Goal: Transaction & Acquisition: Subscribe to service/newsletter

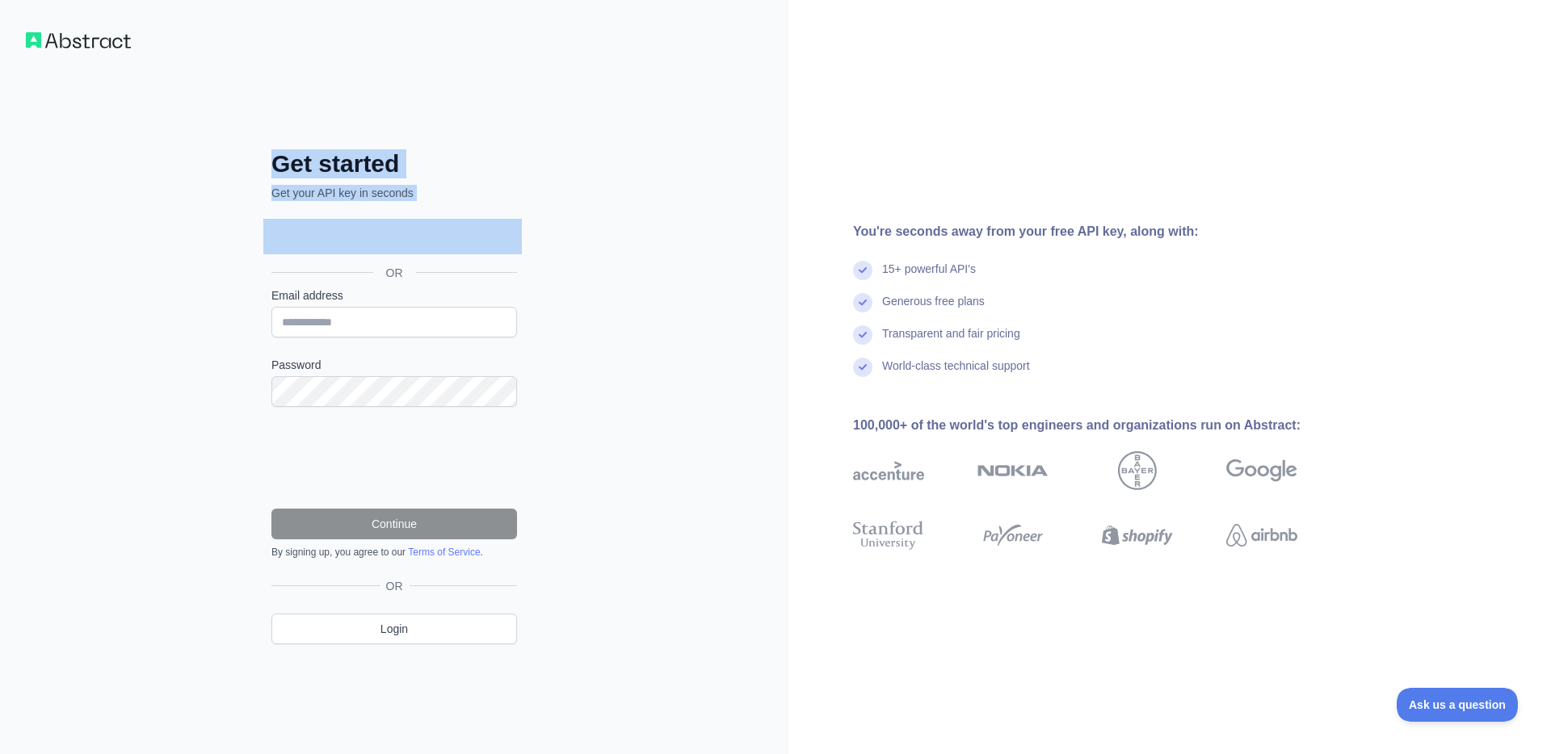
drag, startPoint x: 243, startPoint y: 157, endPoint x: 594, endPoint y: 194, distance: 353.2
click at [661, 213] on div "Get started Get your API key in seconds OR Email address Password Continue By s…" at bounding box center [394, 377] width 788 height 754
click at [571, 190] on div "Get started Get your API key in seconds OR Email address Password Continue By s…" at bounding box center [394, 377] width 788 height 754
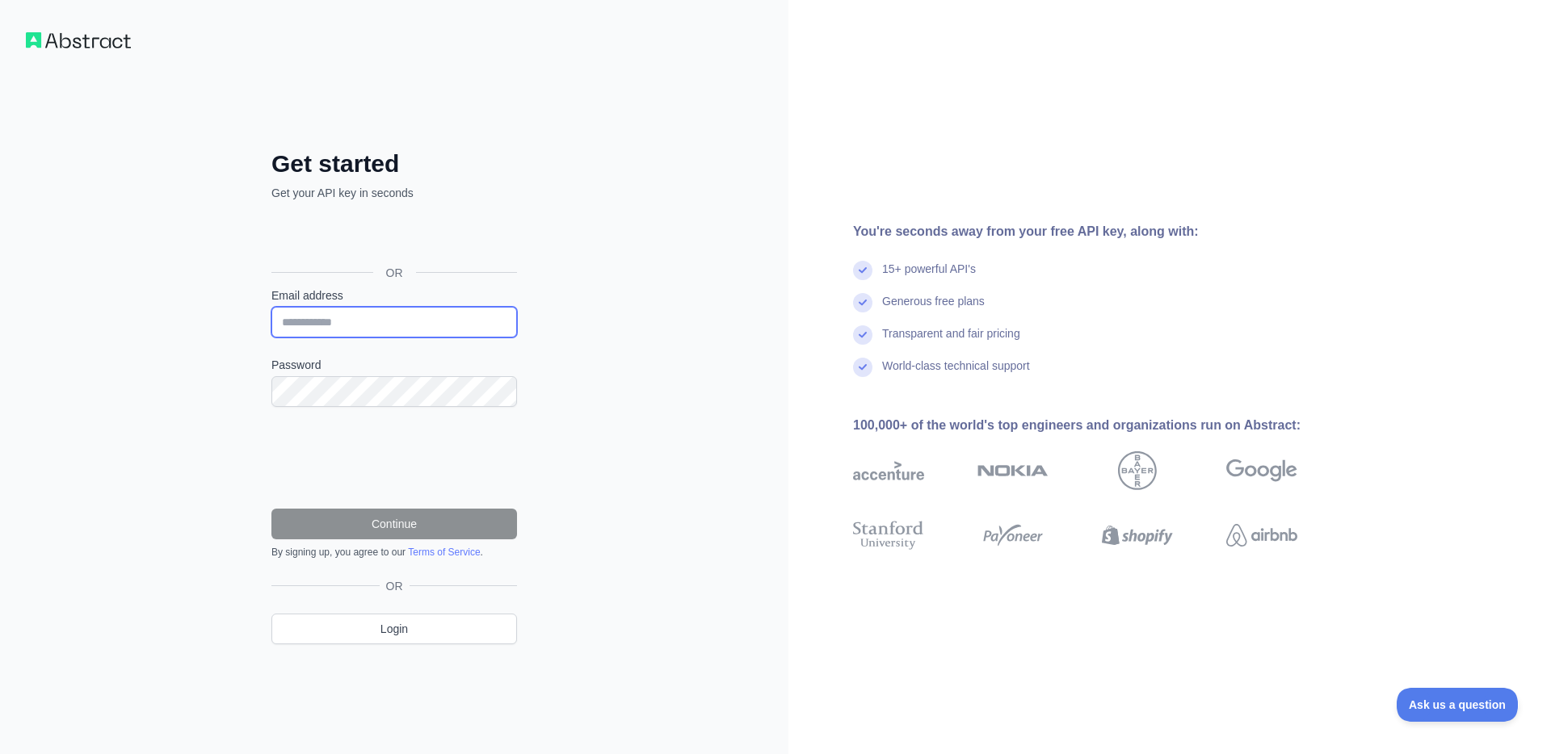
click at [369, 325] on input "Email address" at bounding box center [394, 322] width 246 height 31
type input "**********"
click at [641, 392] on div "**********" at bounding box center [394, 377] width 788 height 754
click at [148, 367] on div "**********" at bounding box center [394, 377] width 788 height 754
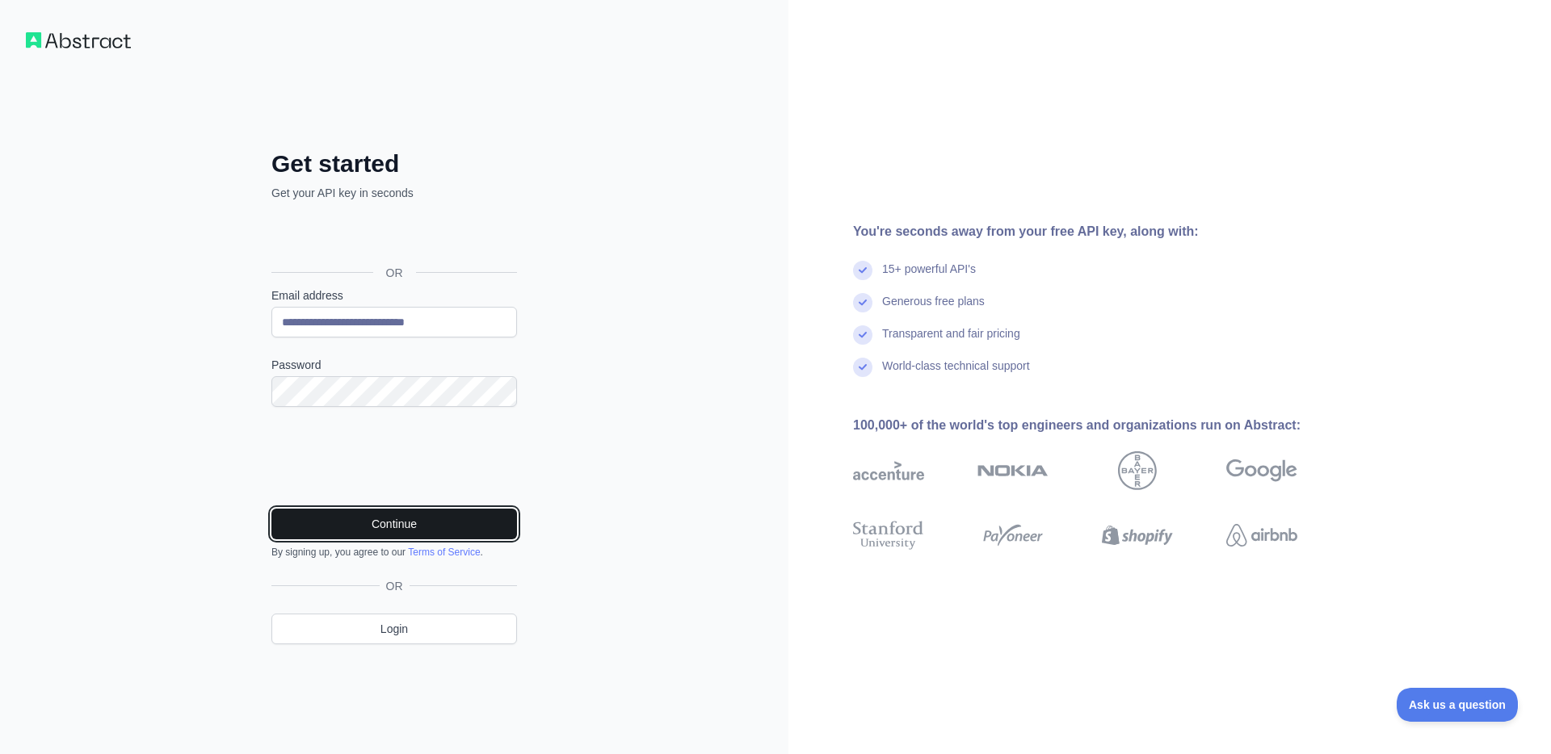
click at [371, 525] on button "Continue" at bounding box center [394, 524] width 246 height 31
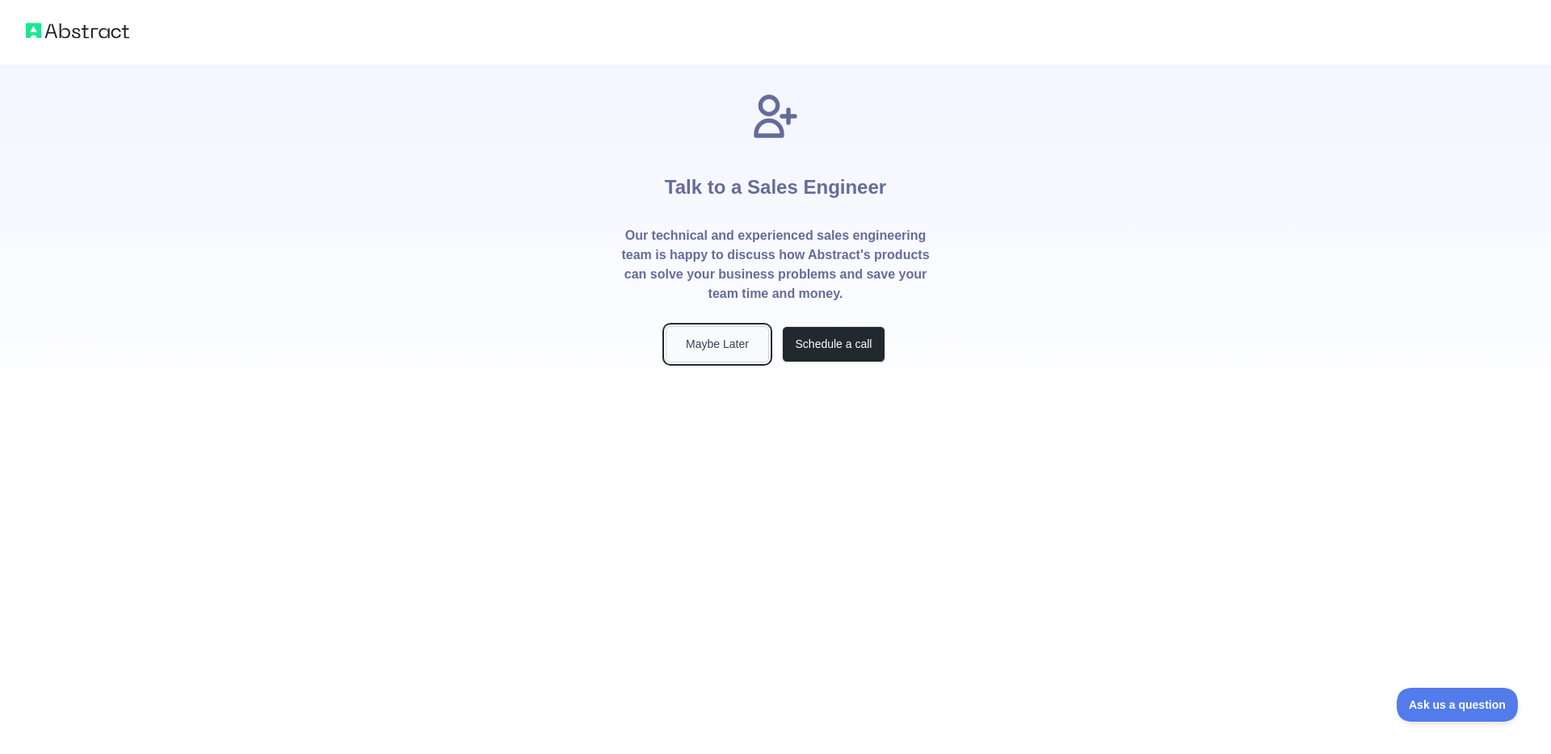
click at [729, 341] on button "Maybe Later" at bounding box center [716, 344] width 103 height 36
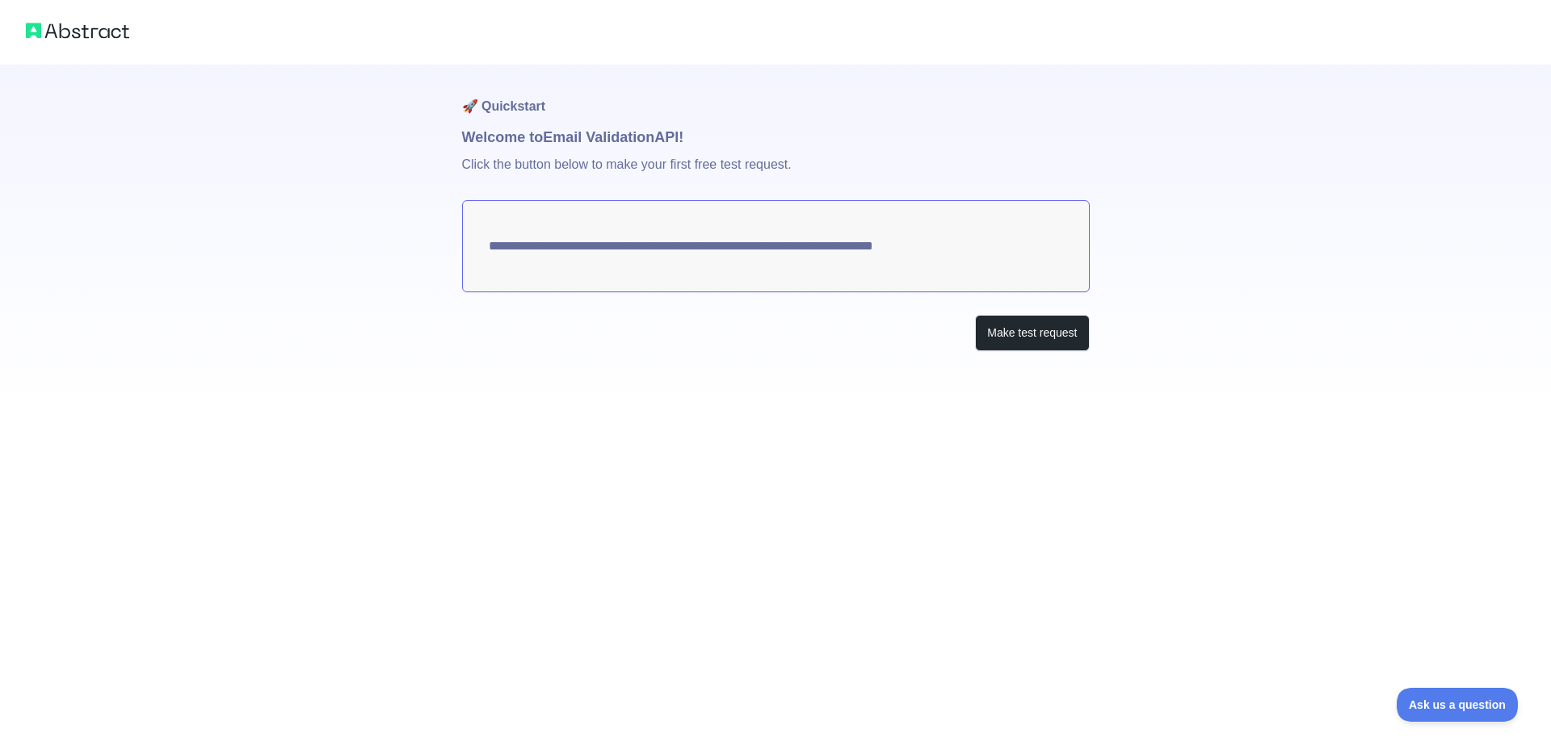
click at [547, 247] on textarea "**********" at bounding box center [776, 246] width 628 height 92
click at [1013, 342] on button "Make test request" at bounding box center [1032, 333] width 114 height 36
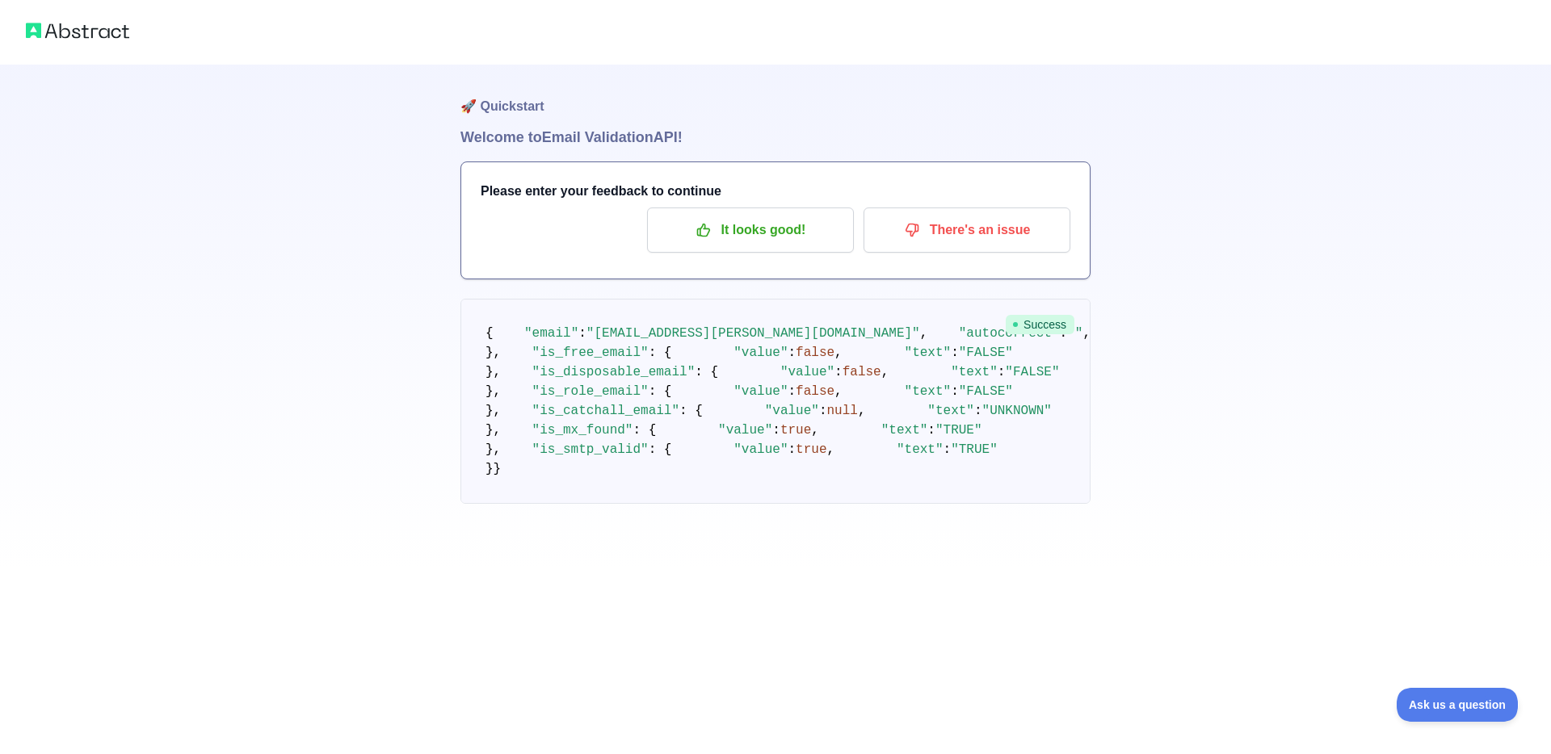
scroll to position [63, 0]
click at [760, 216] on p "It looks good!" at bounding box center [750, 229] width 183 height 27
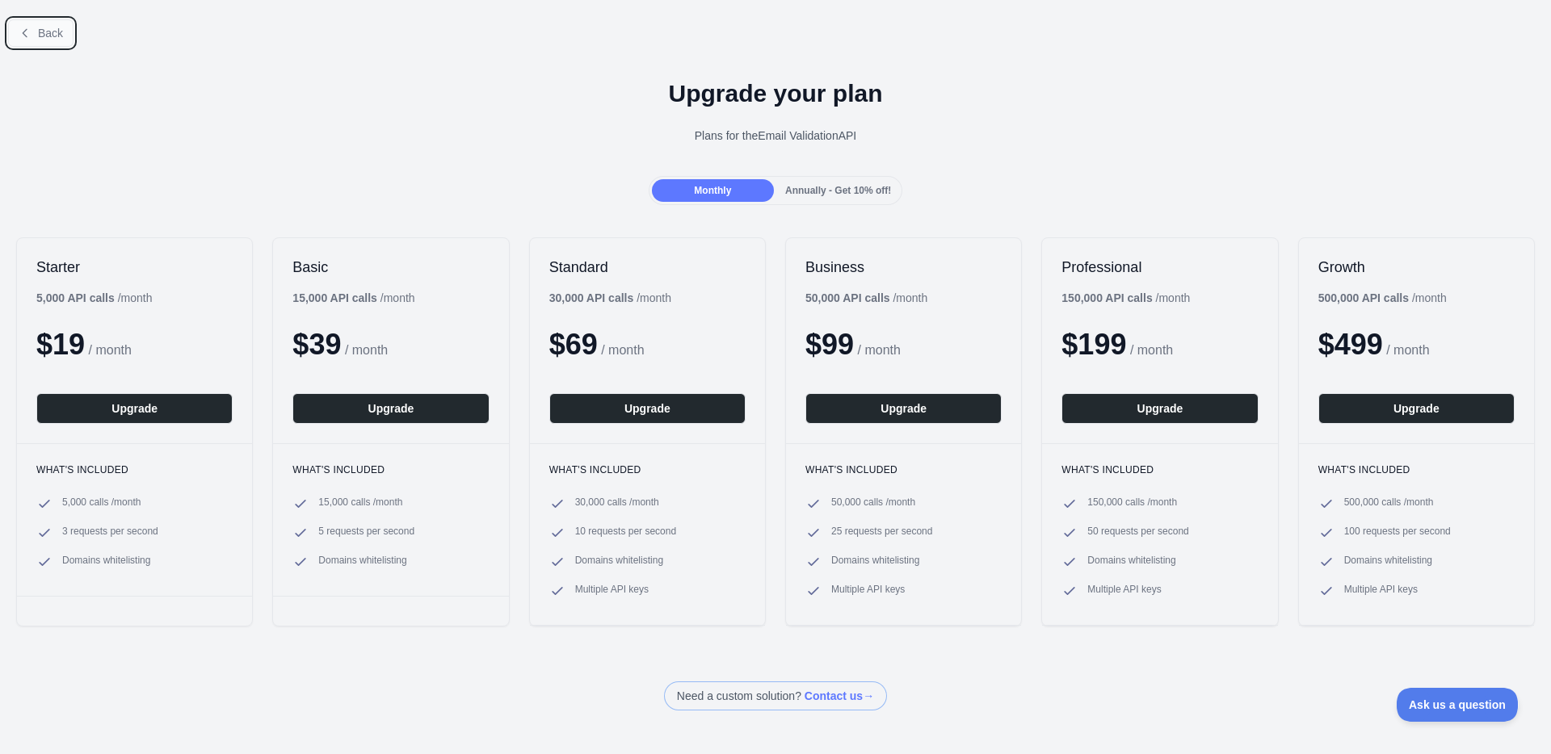
click at [39, 36] on span "Back" at bounding box center [50, 33] width 25 height 13
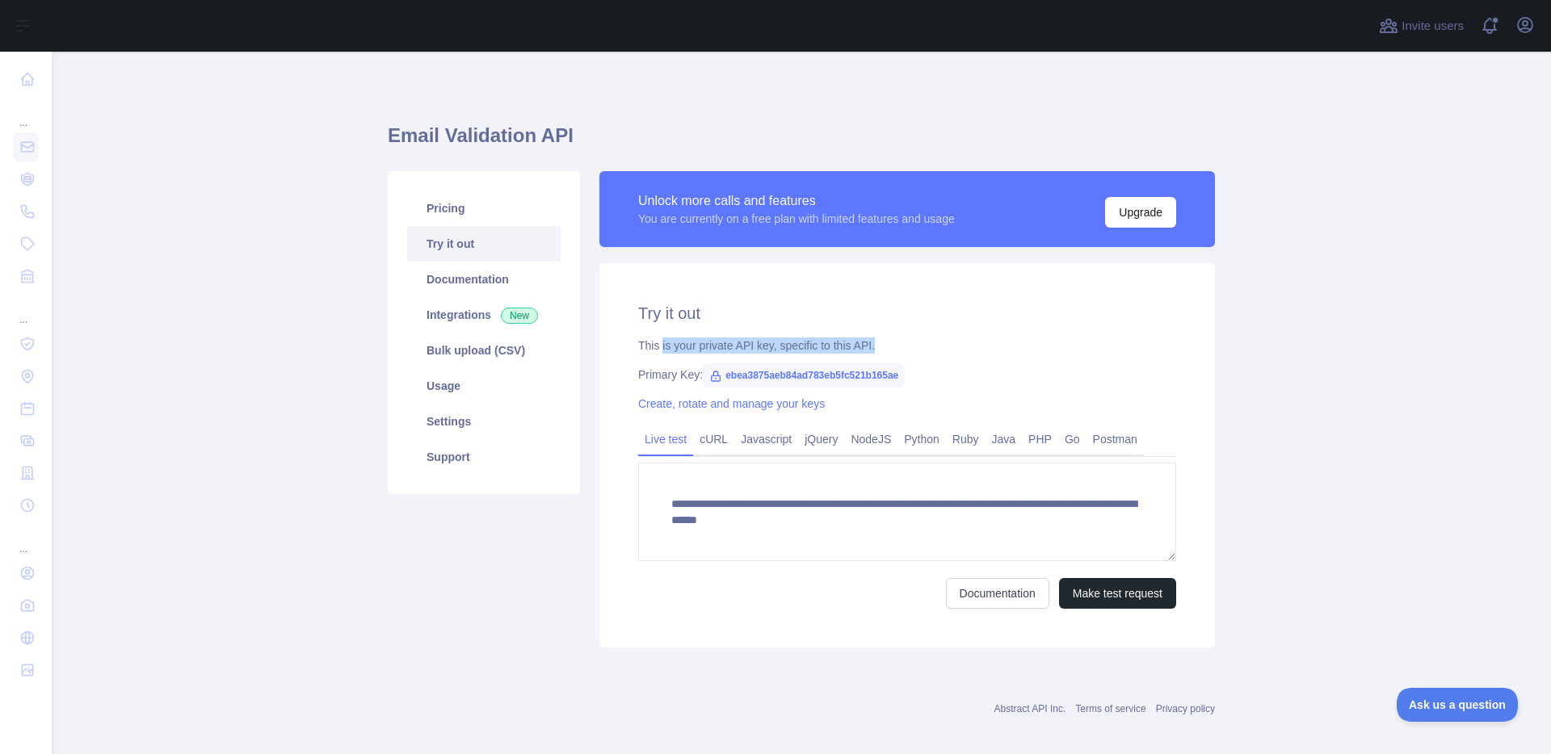
drag, startPoint x: 664, startPoint y: 341, endPoint x: 906, endPoint y: 346, distance: 242.3
click at [906, 346] on div "This is your private API key, specific to this API." at bounding box center [907, 346] width 538 height 16
click at [774, 377] on span "ebea3875aeb84ad783eb5fc521b165ae" at bounding box center [804, 375] width 202 height 24
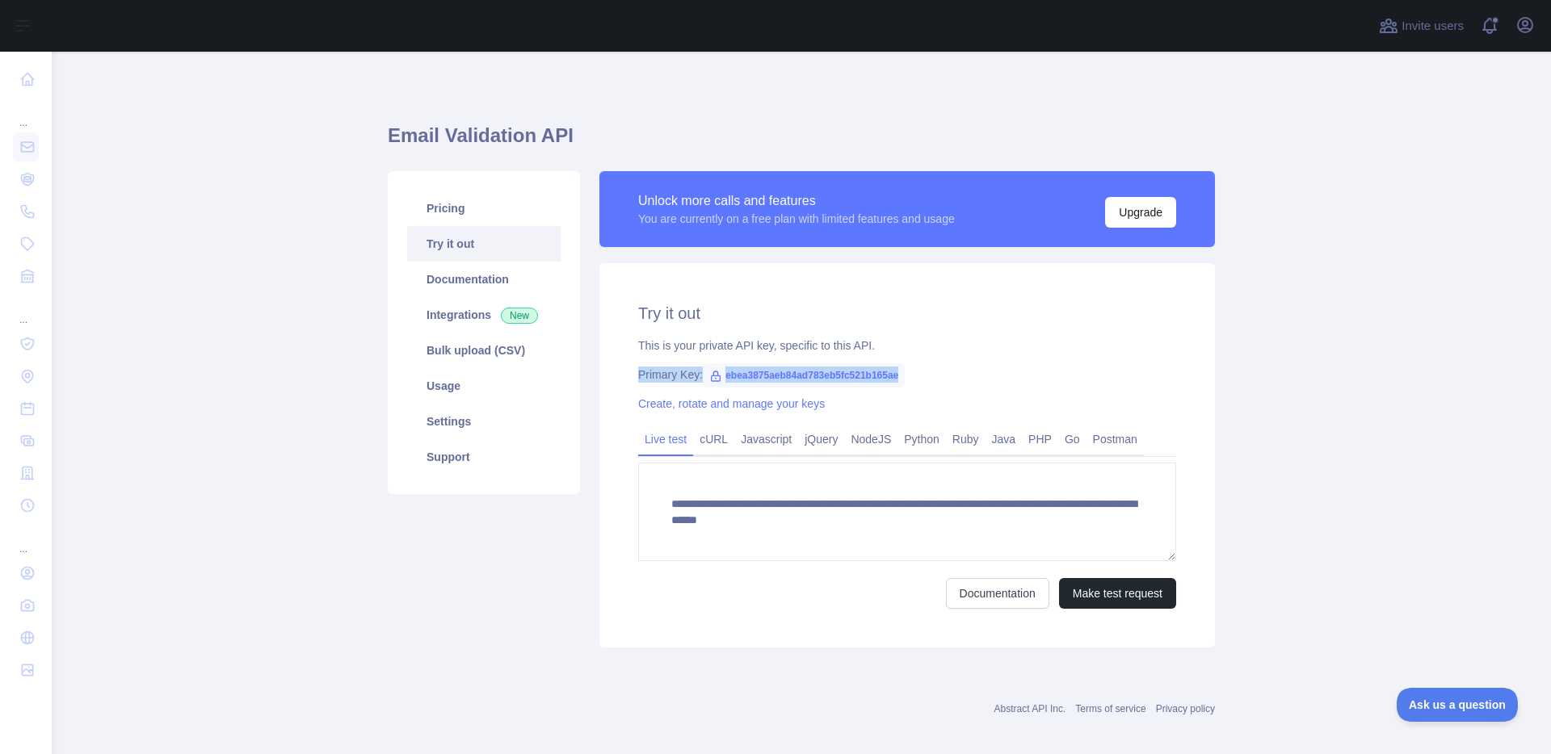
click at [774, 376] on span "ebea3875aeb84ad783eb5fc521b165ae" at bounding box center [804, 375] width 202 height 24
drag, startPoint x: 828, startPoint y: 381, endPoint x: 885, endPoint y: 402, distance: 61.1
click at [830, 382] on span "ebea3875aeb84ad783eb5fc521b165ae" at bounding box center [804, 375] width 202 height 24
click at [897, 401] on div "Create, rotate and manage your keys" at bounding box center [907, 404] width 538 height 16
click at [879, 376] on span "ebea3875aeb84ad783eb5fc521b165ae" at bounding box center [804, 375] width 202 height 24
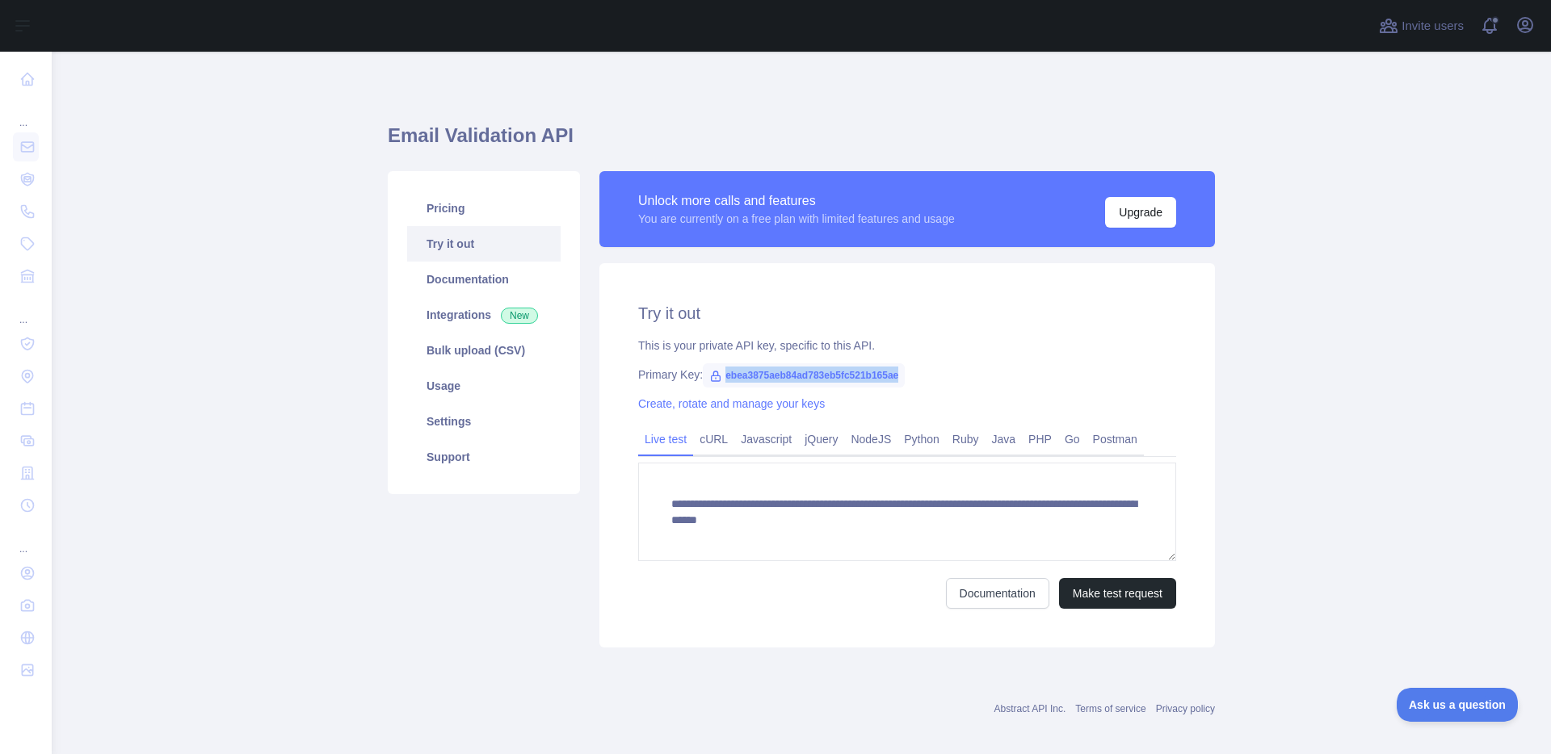
click at [879, 376] on span "ebea3875aeb84ad783eb5fc521b165ae" at bounding box center [804, 375] width 202 height 24
copy span "ebea3875aeb84ad783eb5fc521b165ae"
drag, startPoint x: 719, startPoint y: 438, endPoint x: 768, endPoint y: 439, distance: 49.3
click at [720, 437] on link "cURL" at bounding box center [713, 439] width 41 height 26
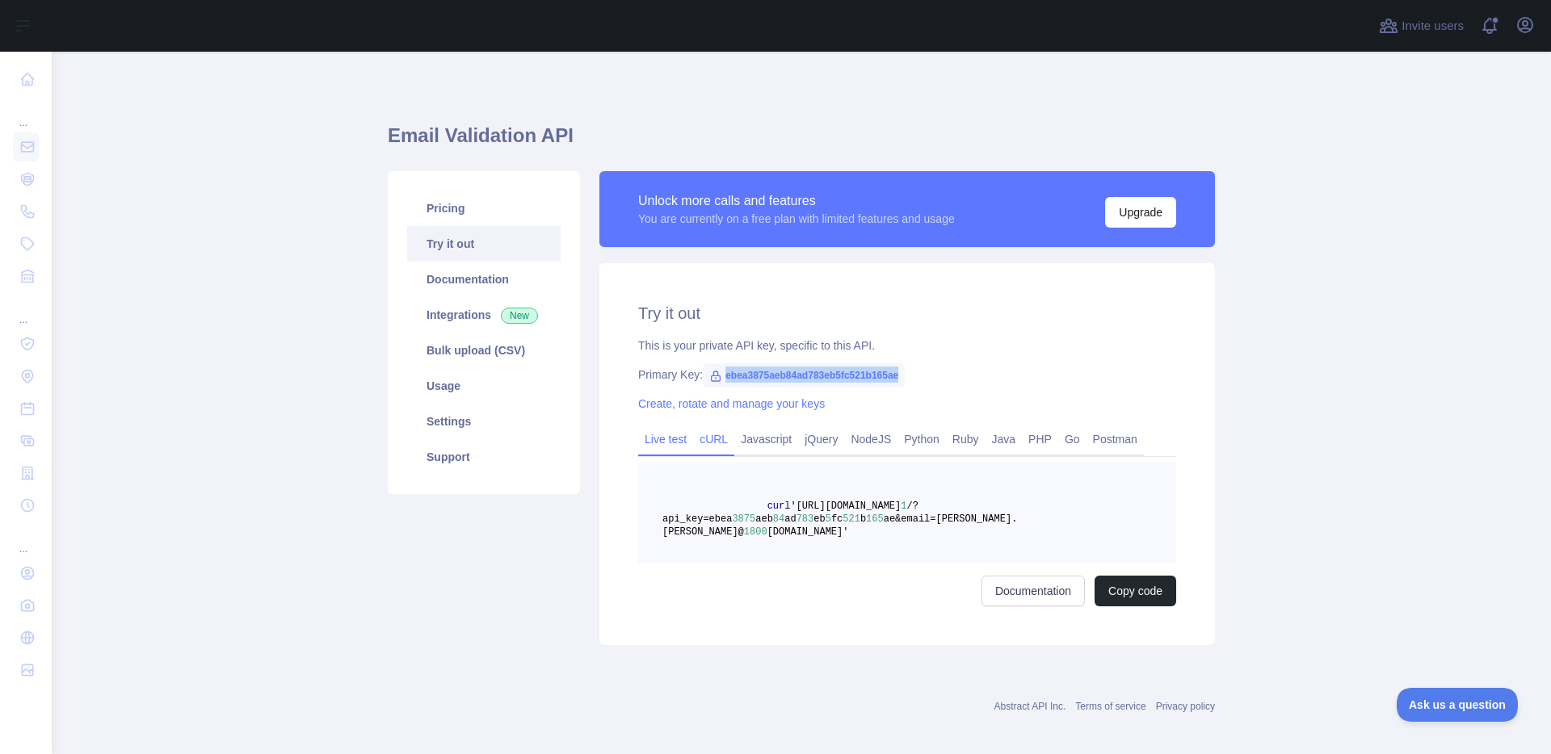
click at [660, 449] on link "Live test" at bounding box center [665, 439] width 55 height 26
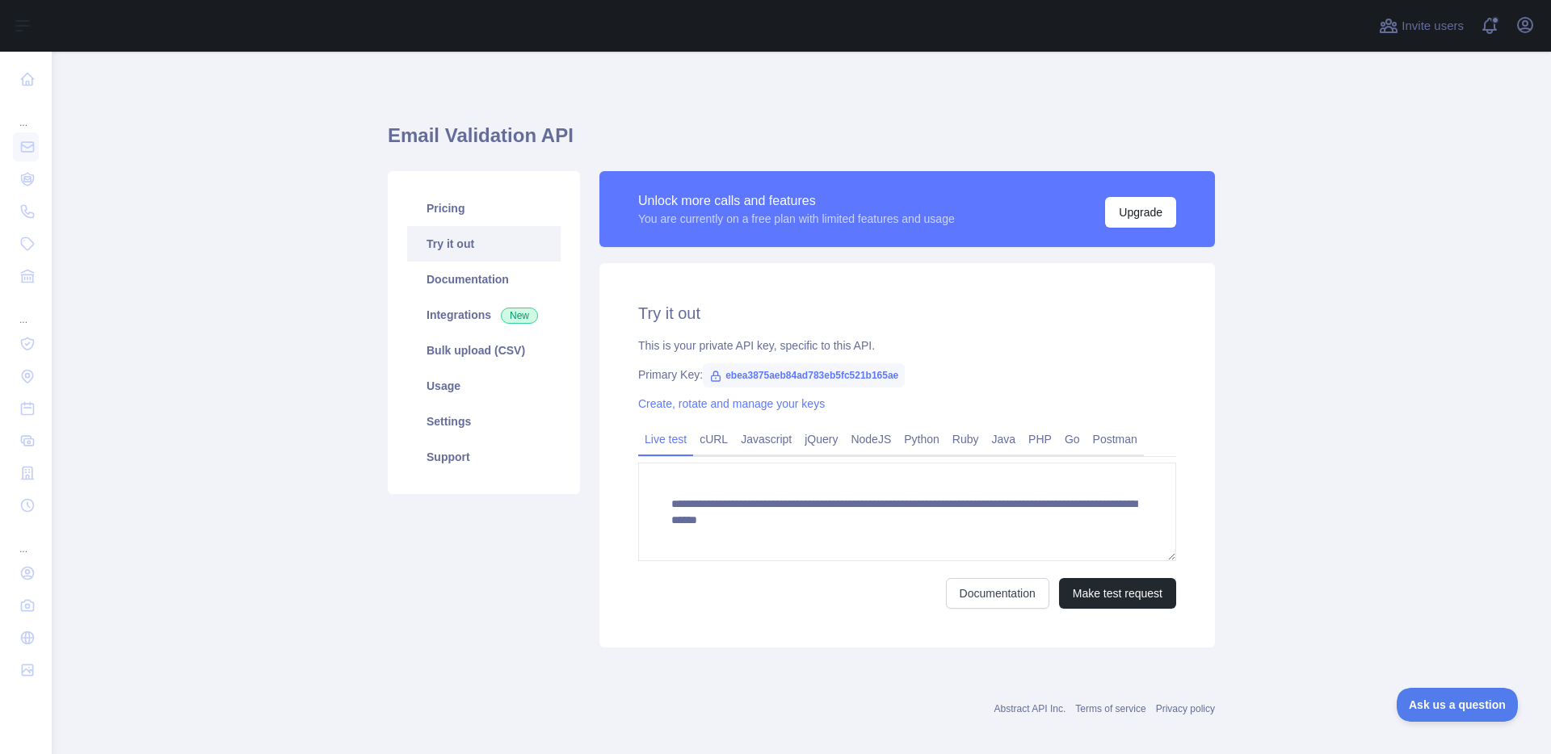
click at [931, 294] on div "**********" at bounding box center [906, 455] width 615 height 384
drag, startPoint x: 850, startPoint y: 327, endPoint x: 995, endPoint y: 344, distance: 145.6
click at [995, 344] on div "**********" at bounding box center [906, 455] width 615 height 384
click at [995, 344] on div "This is your private API key, specific to this API." at bounding box center [907, 346] width 538 height 16
click at [479, 199] on link "Pricing" at bounding box center [483, 209] width 153 height 36
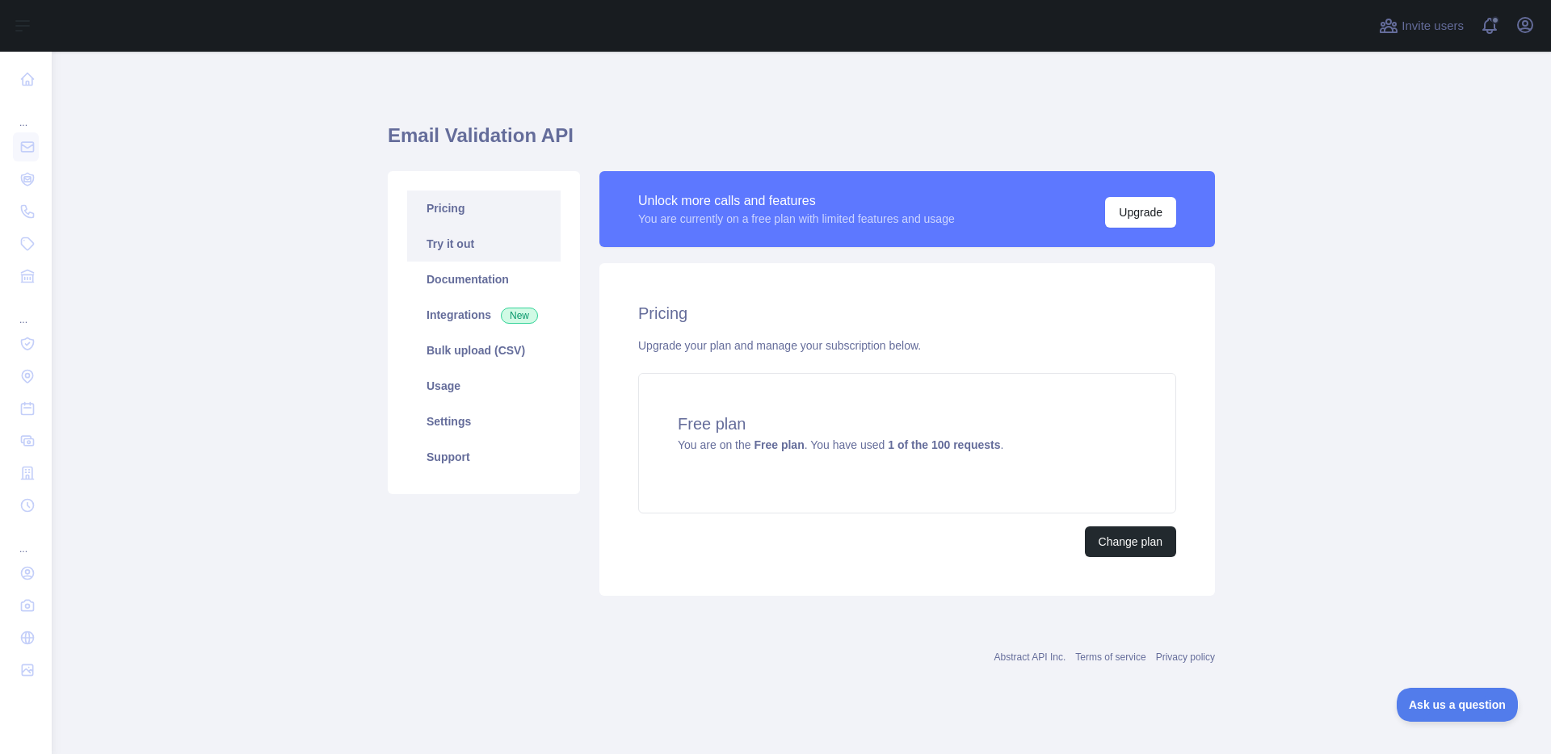
click at [439, 245] on link "Try it out" at bounding box center [483, 244] width 153 height 36
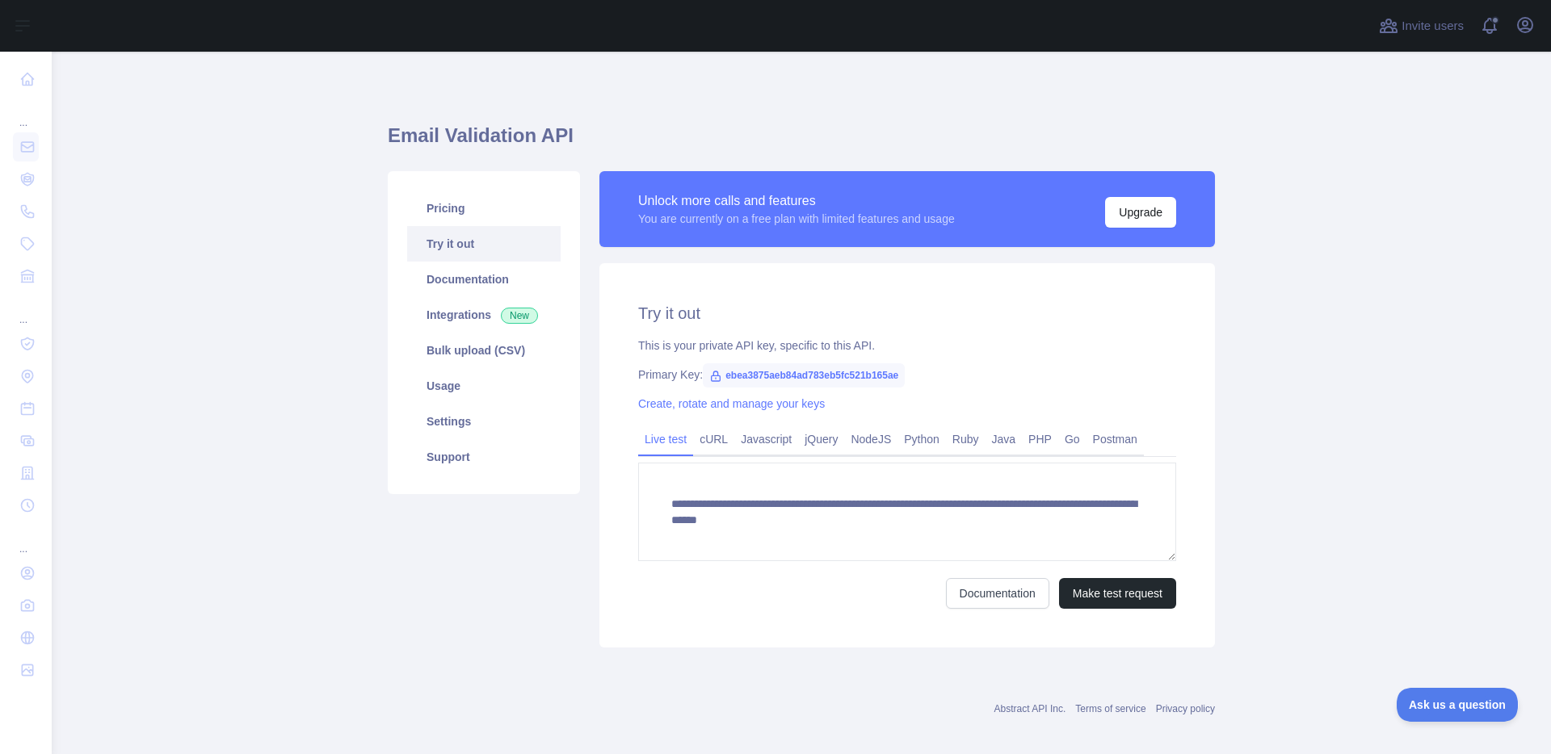
click at [855, 374] on span "ebea3875aeb84ad783eb5fc521b165ae" at bounding box center [804, 375] width 202 height 24
click at [854, 376] on span "ebea3875aeb84ad783eb5fc521b165ae" at bounding box center [804, 375] width 202 height 24
copy span "ebea3875aeb84ad783eb5fc521b165ae"
click at [712, 610] on div "**********" at bounding box center [906, 455] width 615 height 384
